Goal: Information Seeking & Learning: Learn about a topic

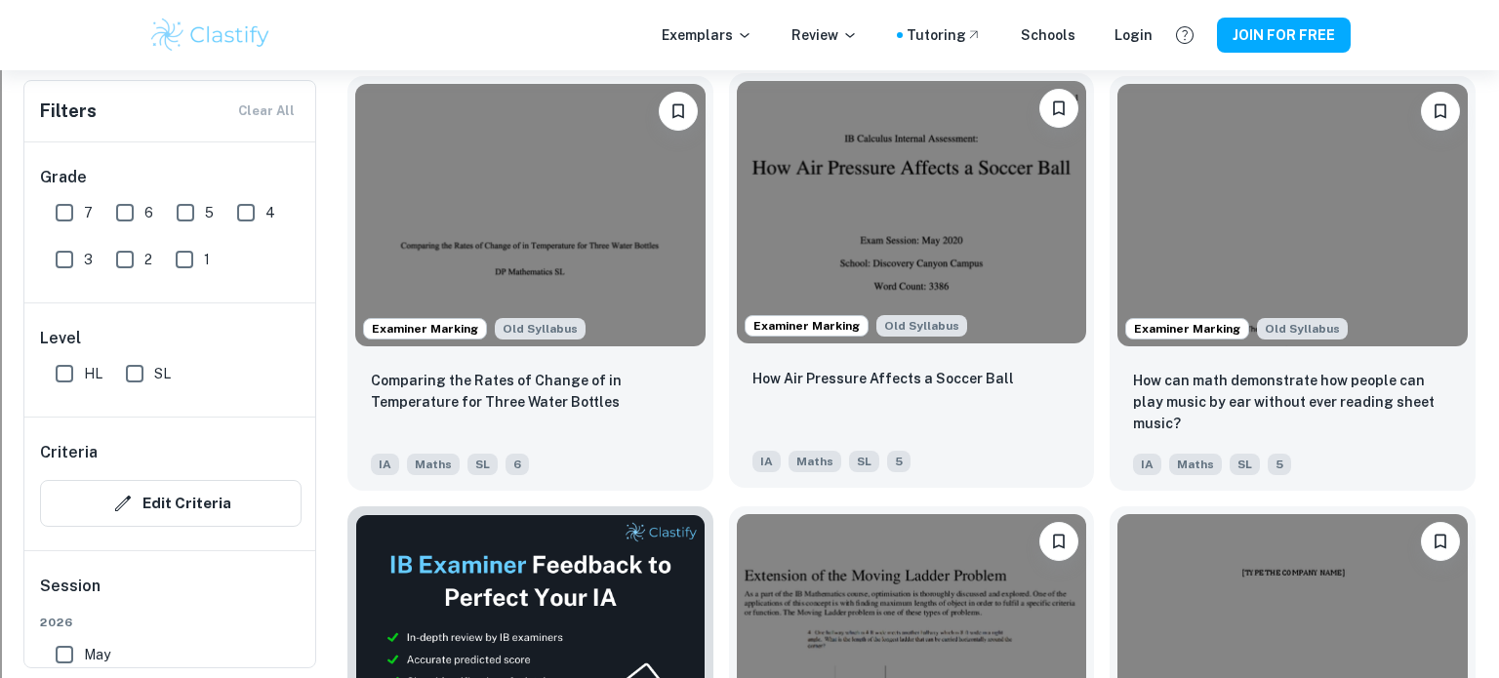
scroll to position [2768, 0]
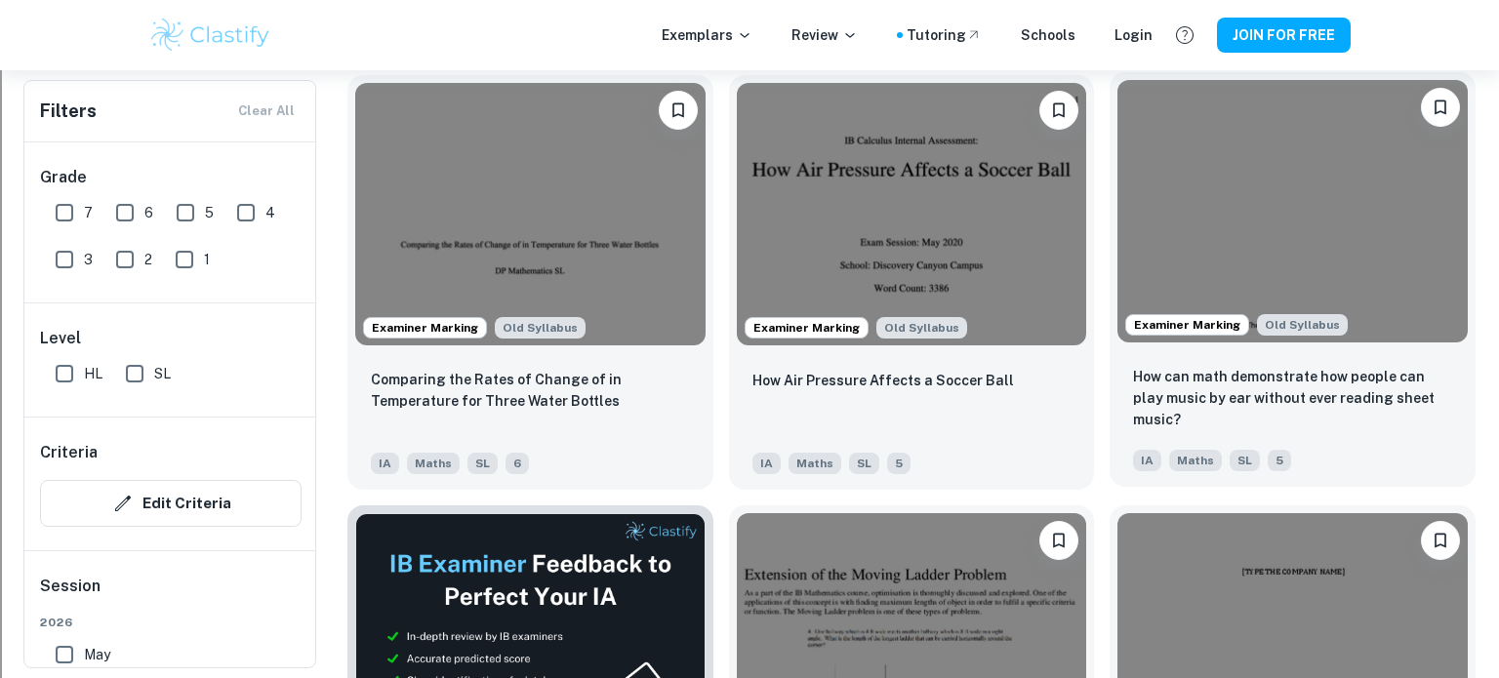
click at [1257, 208] on img at bounding box center [1293, 211] width 350 height 263
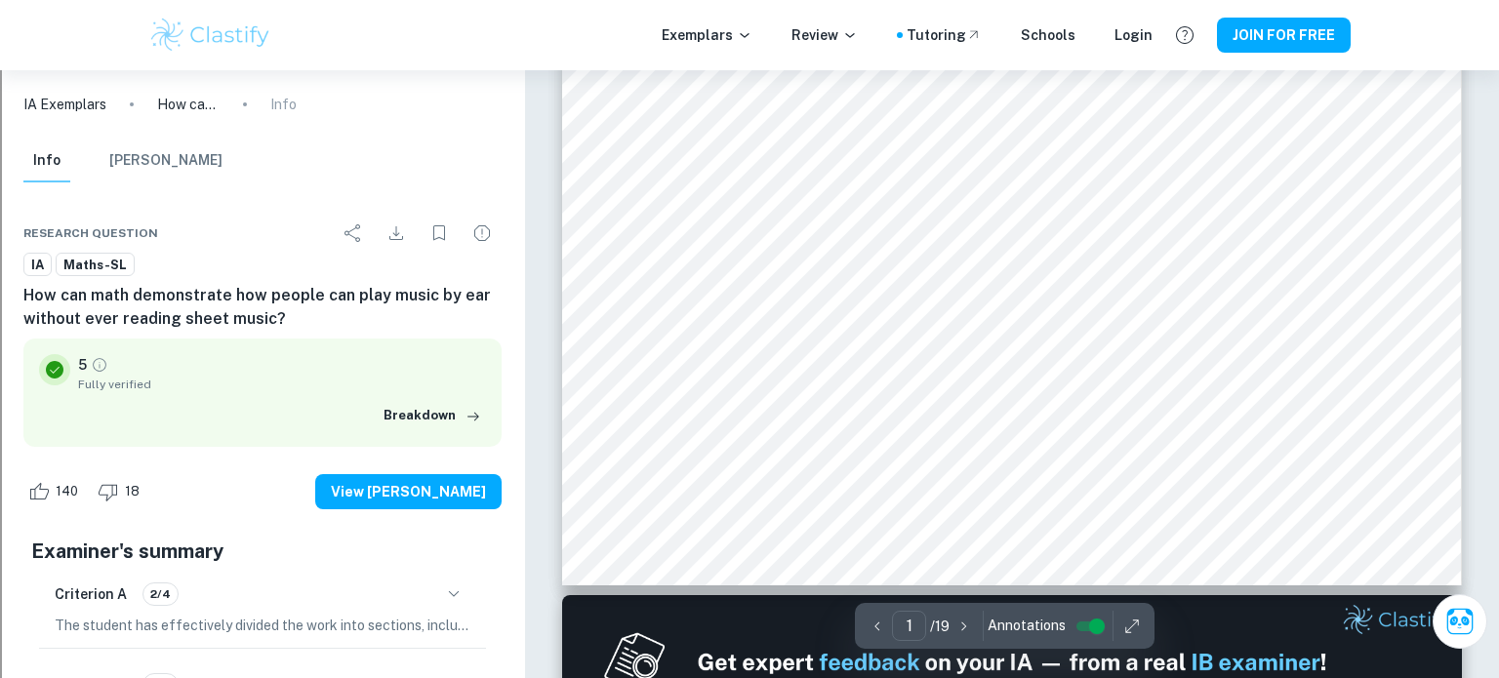
type input "2"
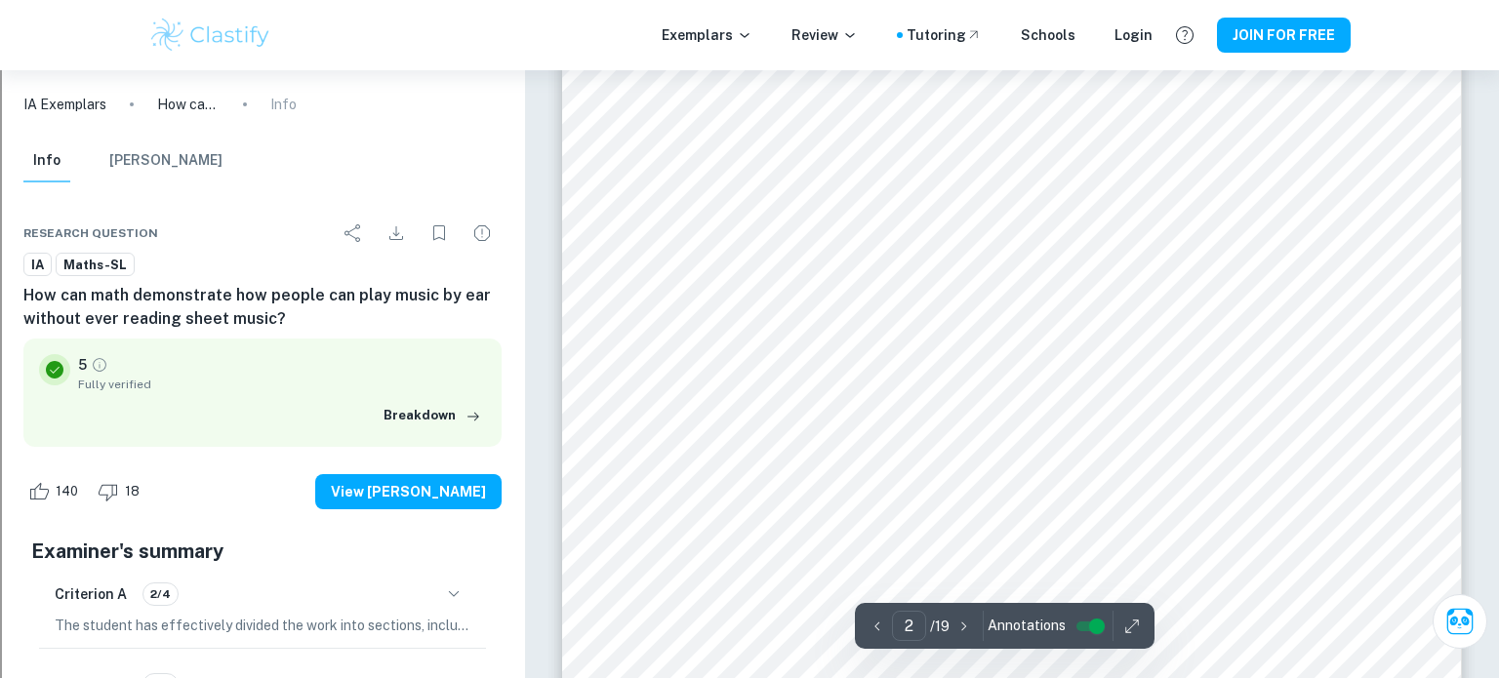
scroll to position [1800, 0]
